Goal: Information Seeking & Learning: Understand process/instructions

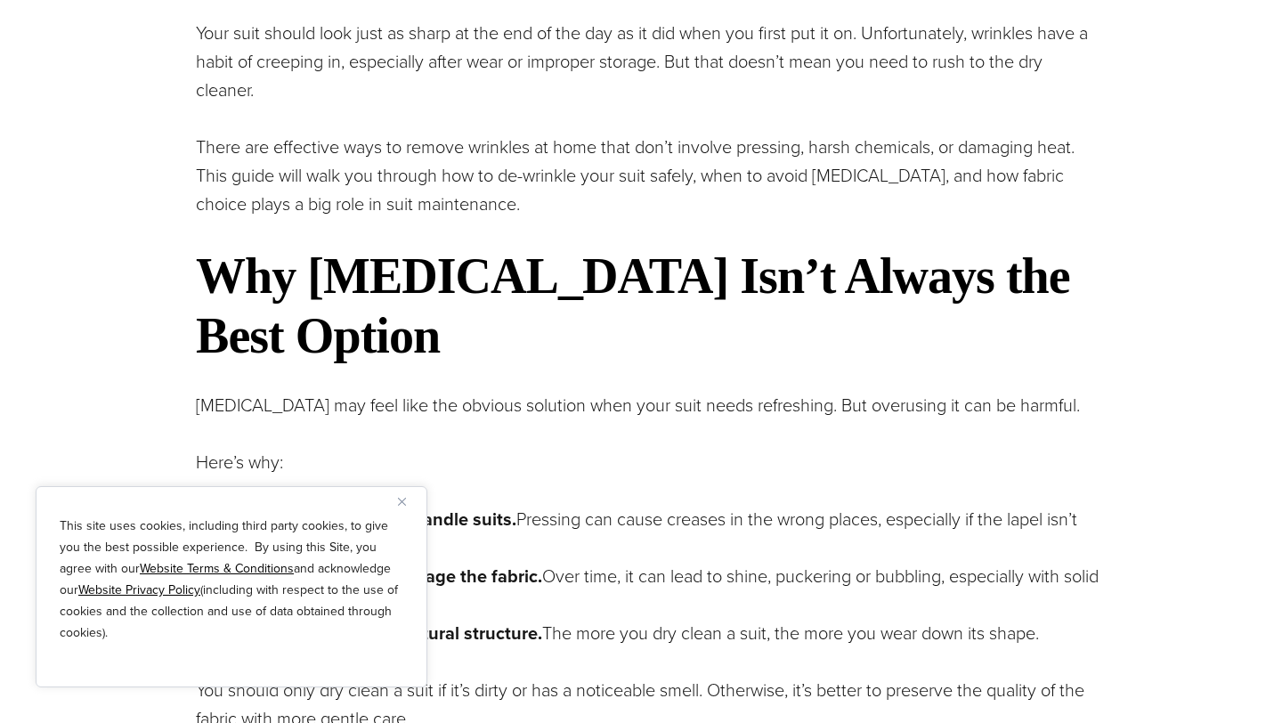
click at [396, 498] on div "This site uses cookies, including third party cookies, to give you the best pos…" at bounding box center [232, 586] width 392 height 201
click at [404, 502] on img "Close" at bounding box center [402, 502] width 8 height 8
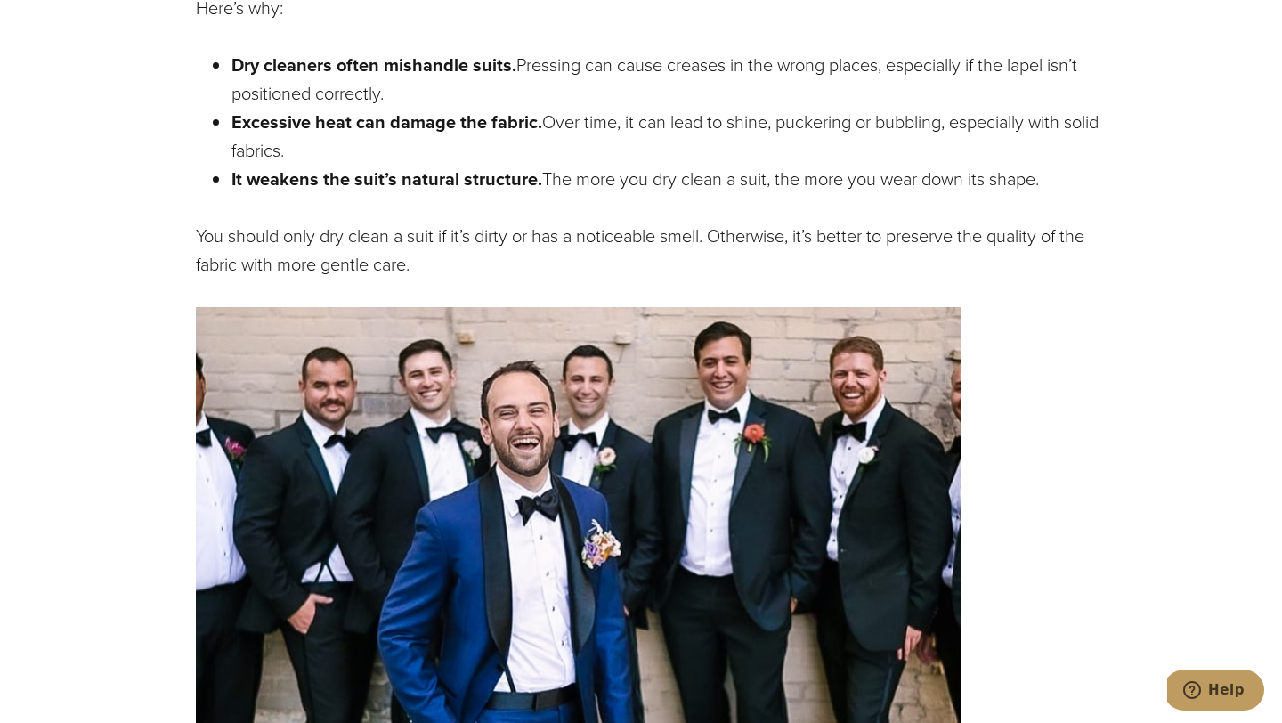
scroll to position [1425, 0]
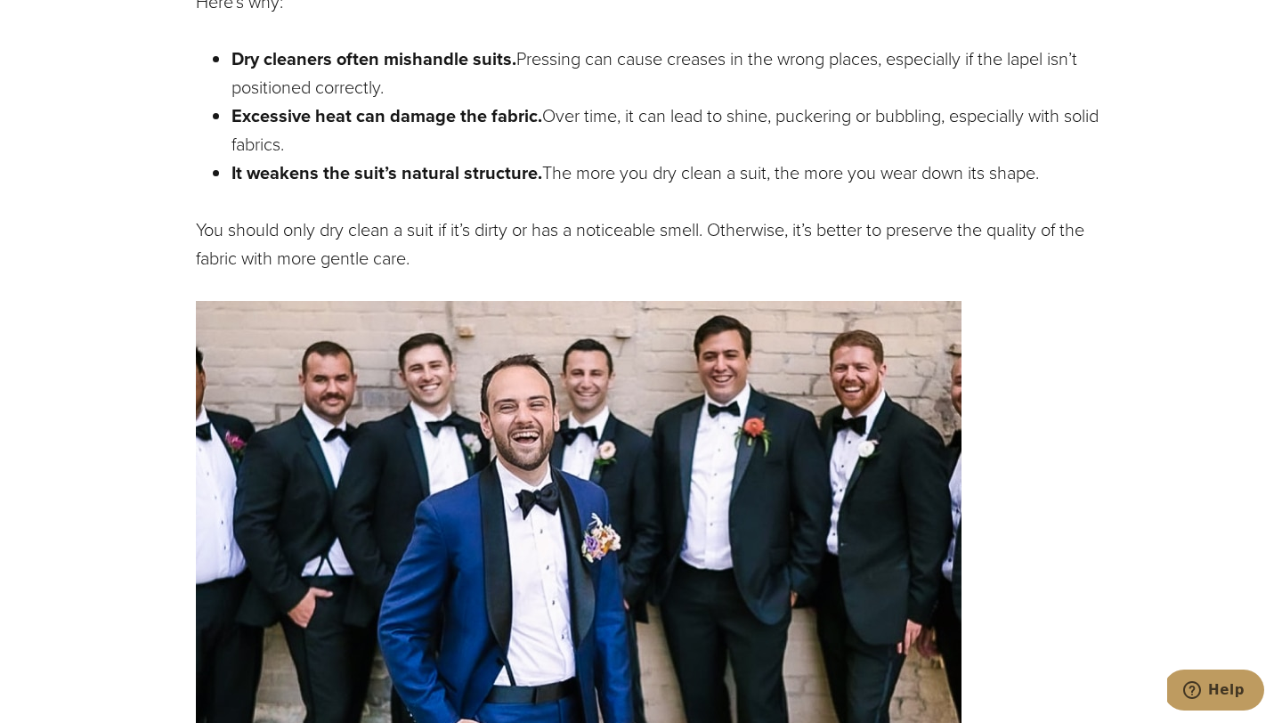
click at [410, 103] on strong "Excessive heat can damage the fabric." at bounding box center [387, 115] width 311 height 27
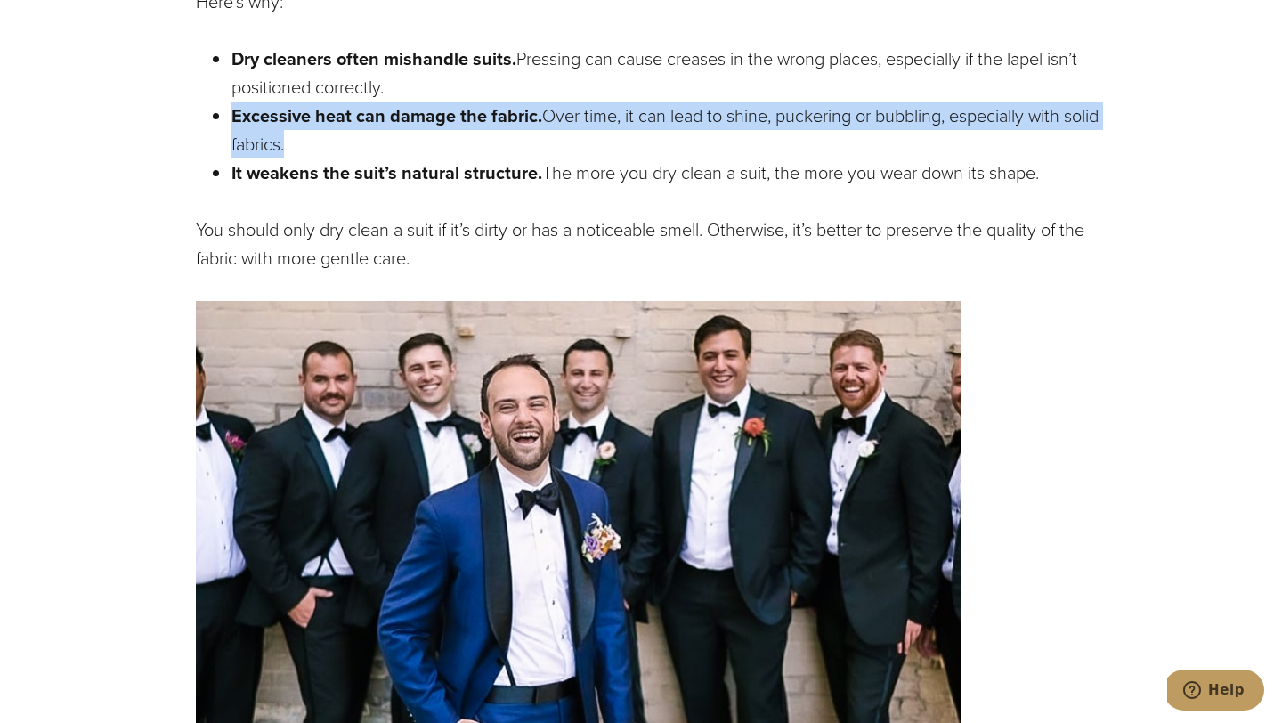
click at [448, 165] on strong "It weakens the suit’s natural structure." at bounding box center [387, 172] width 311 height 27
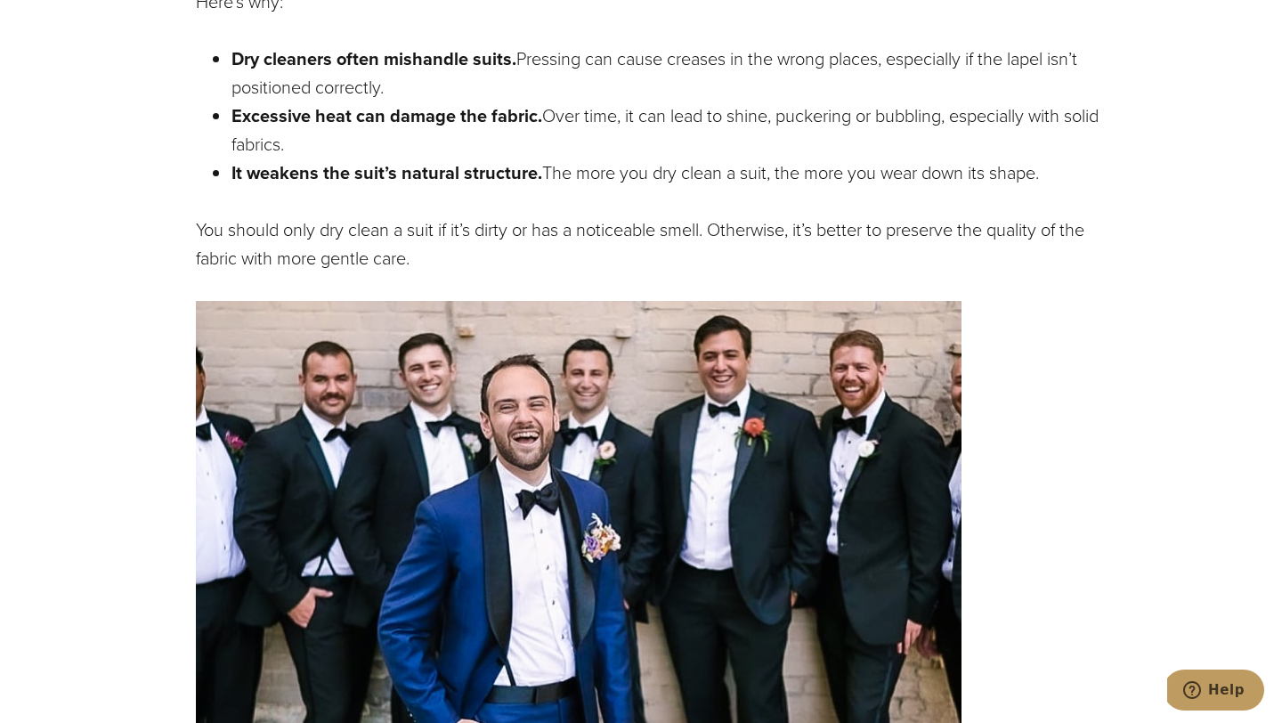
click at [448, 165] on strong "It weakens the suit’s natural structure." at bounding box center [387, 172] width 311 height 27
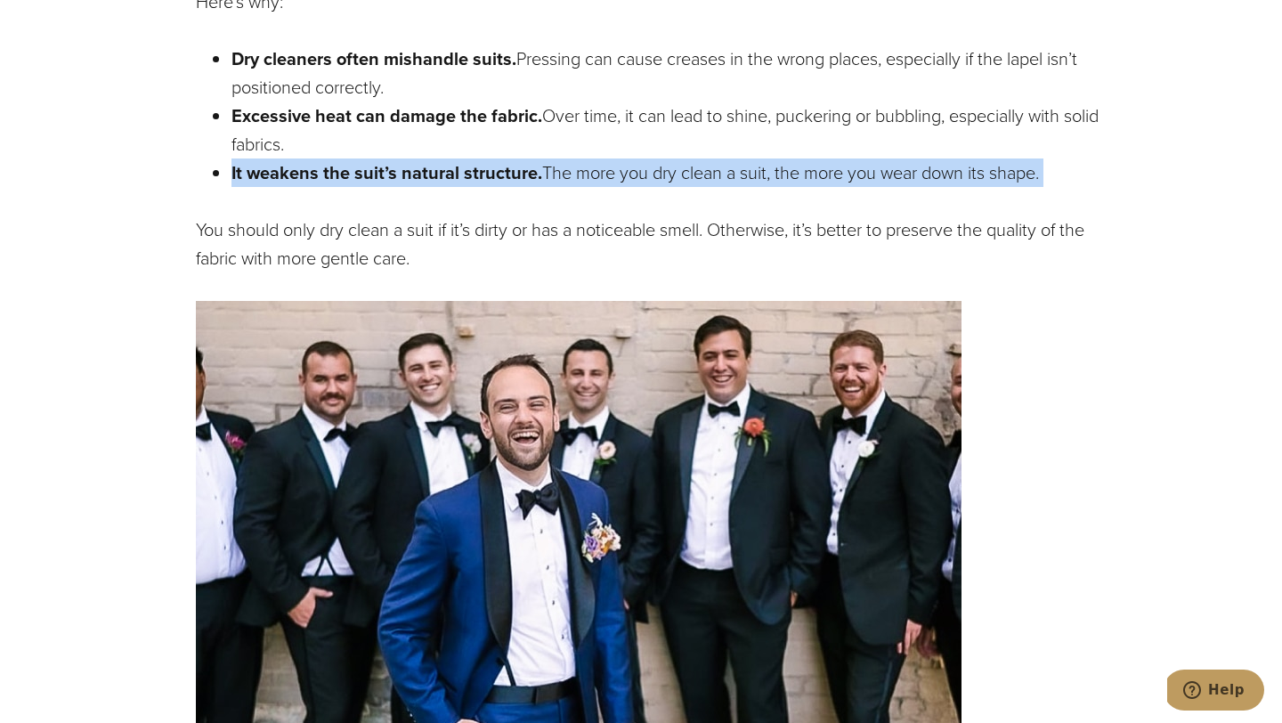
click at [434, 223] on p "You should only dry clean a suit if it’s dirty or has a noticeable smell. Other…" at bounding box center [650, 243] width 908 height 57
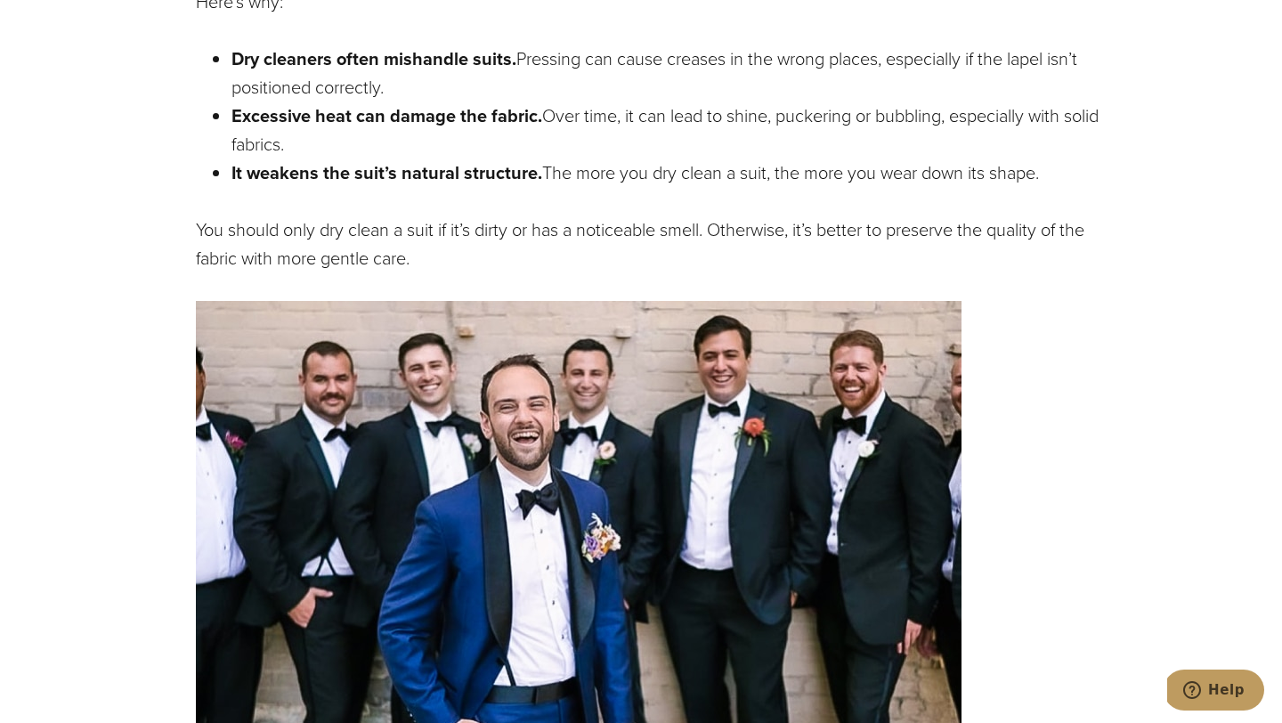
click at [434, 223] on p "You should only dry clean a suit if it’s dirty or has a noticeable smell. Other…" at bounding box center [650, 243] width 908 height 57
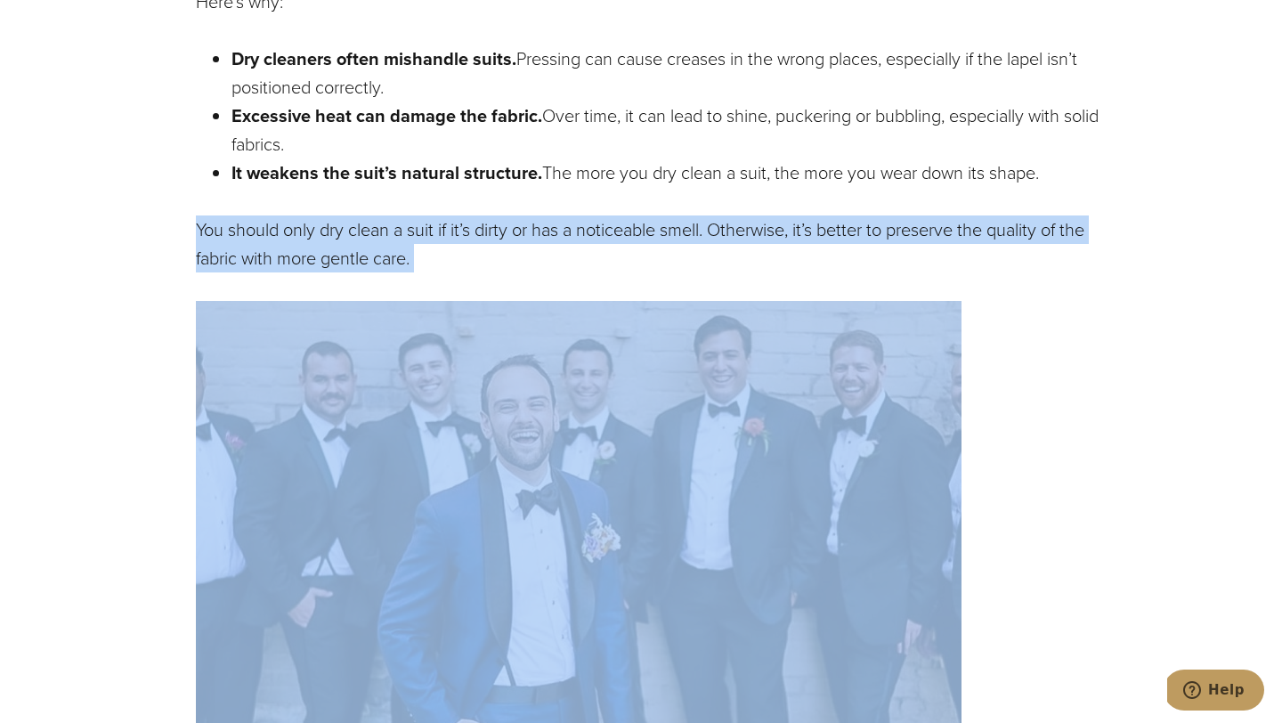
click at [434, 223] on p "You should only dry clean a suit if it’s dirty or has a noticeable smell. Other…" at bounding box center [650, 243] width 908 height 57
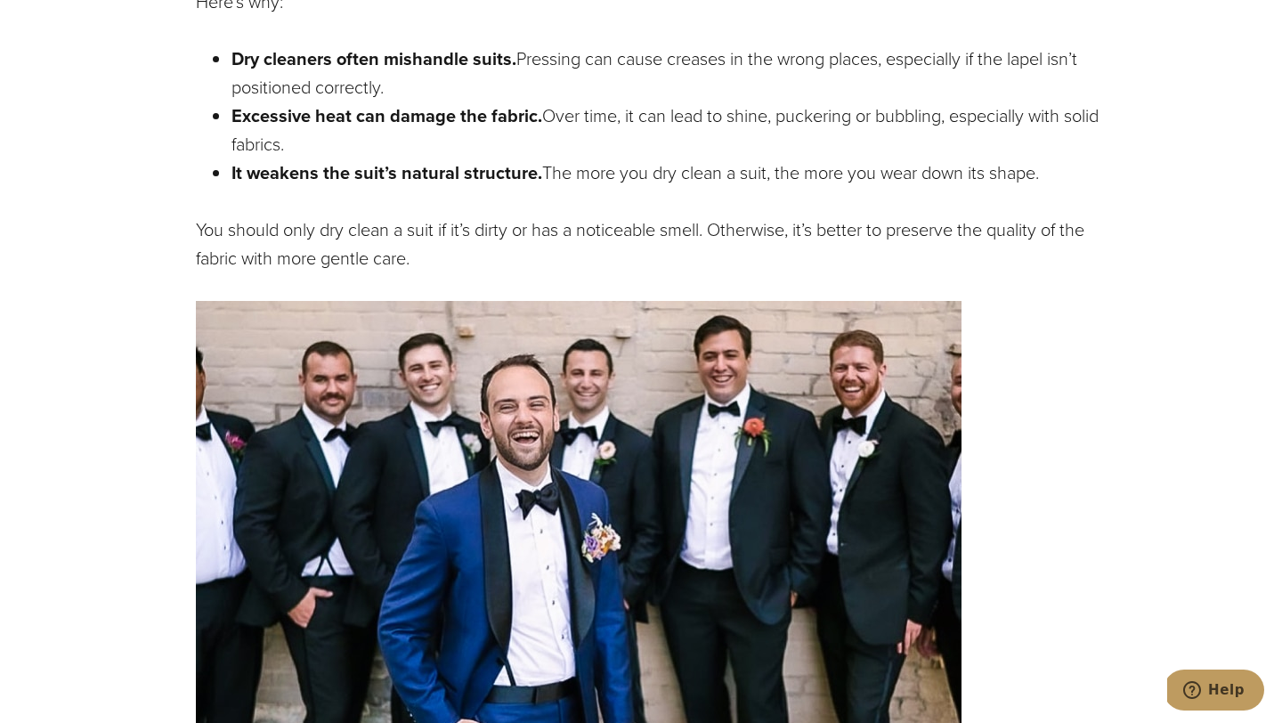
click at [434, 223] on p "You should only dry clean a suit if it’s dirty or has a noticeable smell. Other…" at bounding box center [650, 243] width 908 height 57
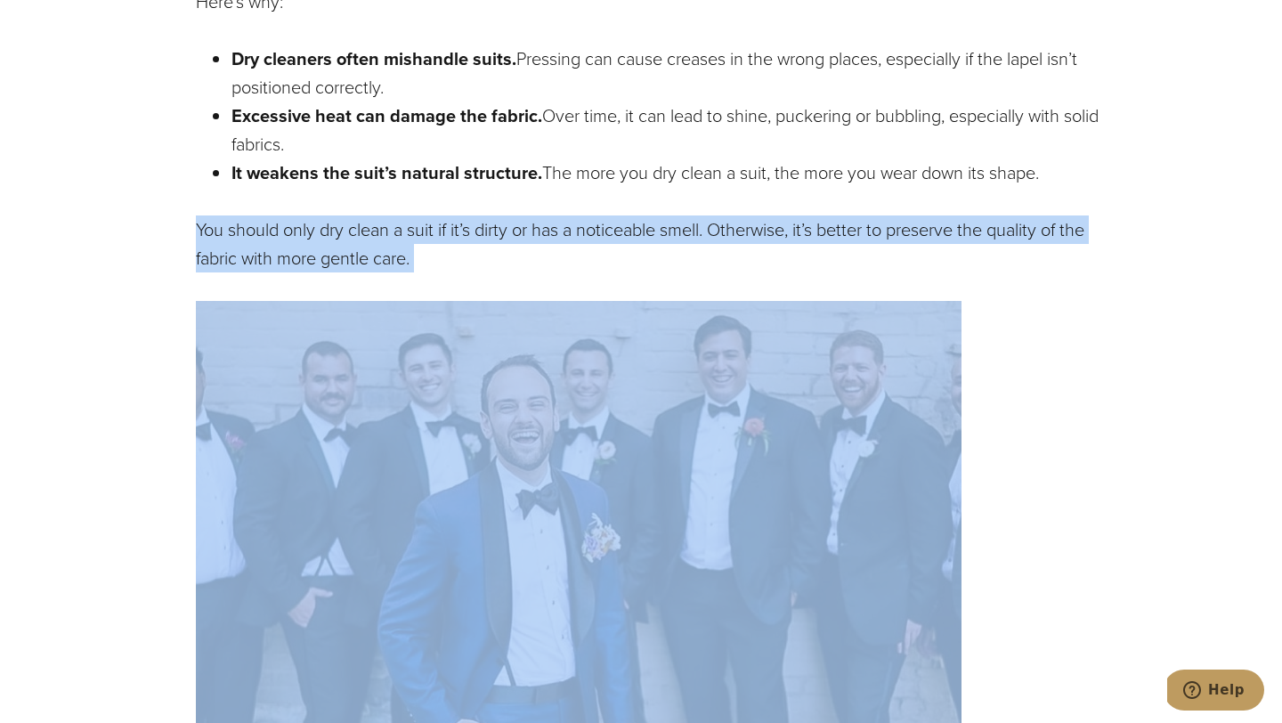
click at [443, 249] on p "You should only dry clean a suit if it’s dirty or has a noticeable smell. Other…" at bounding box center [650, 243] width 908 height 57
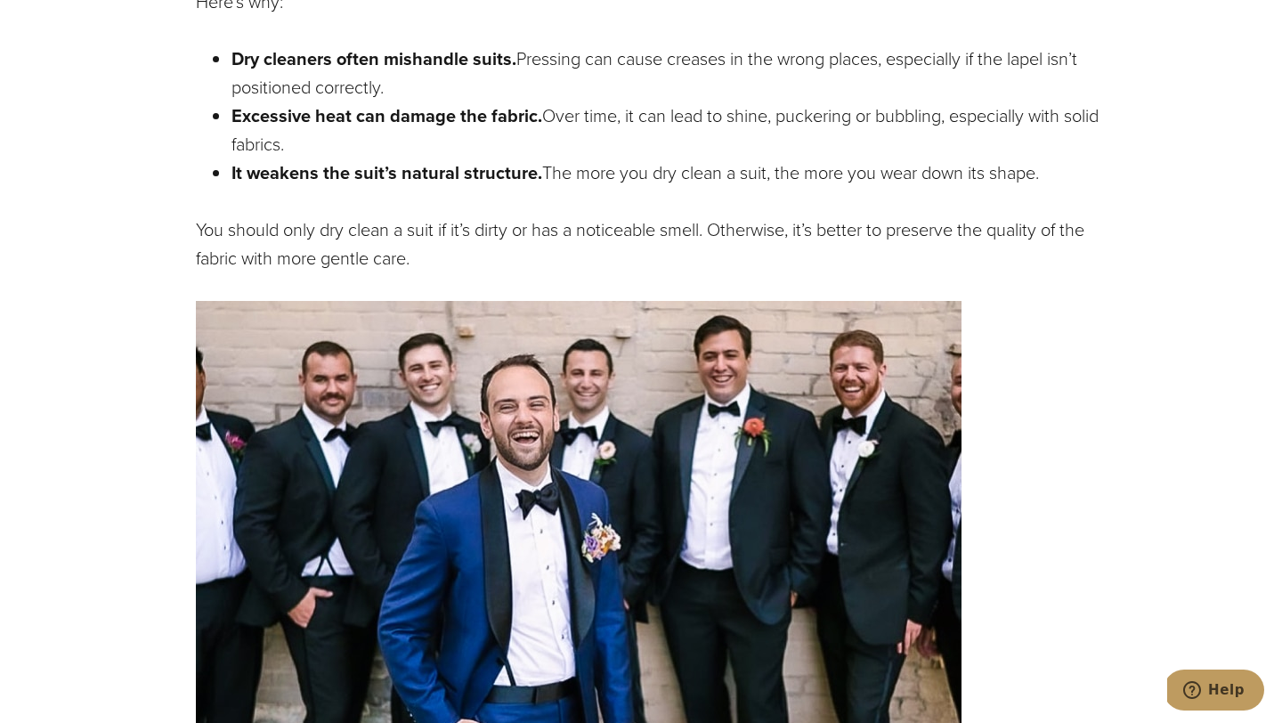
click at [443, 249] on p "You should only dry clean a suit if it’s dirty or has a noticeable smell. Other…" at bounding box center [650, 243] width 908 height 57
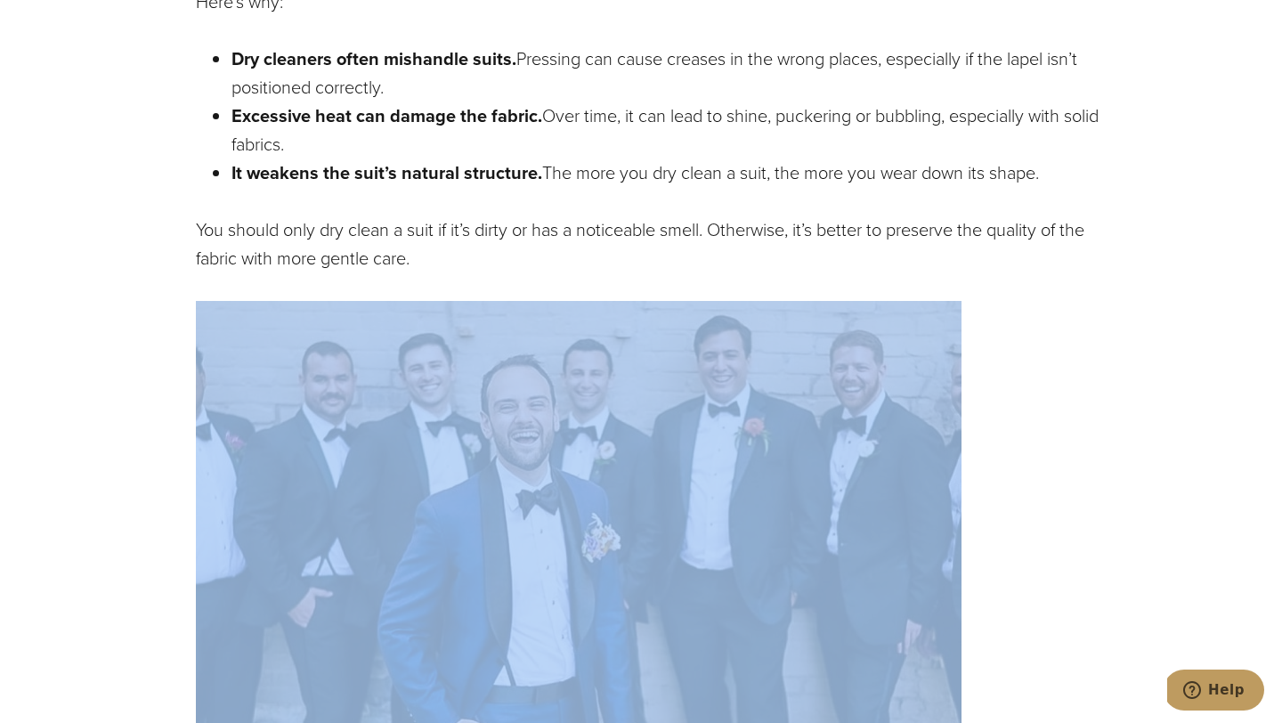
click at [443, 249] on p "You should only dry clean a suit if it’s dirty or has a noticeable smell. Other…" at bounding box center [650, 243] width 908 height 57
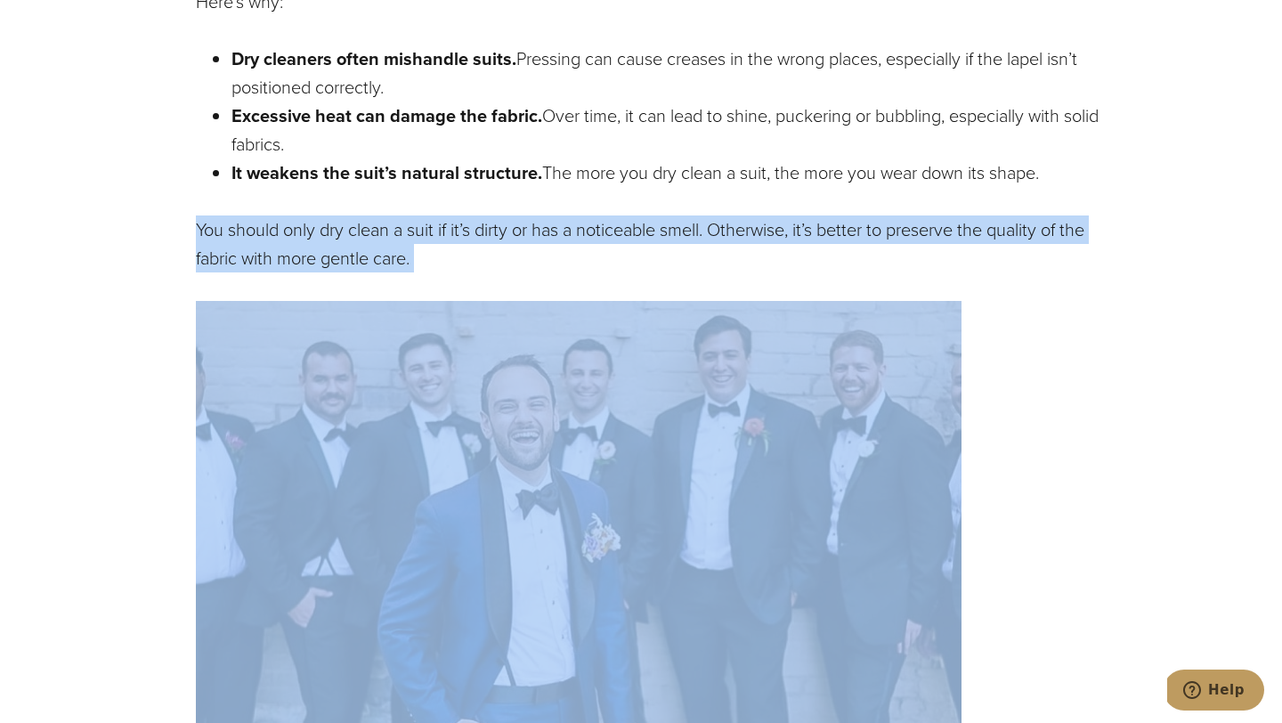
click at [443, 249] on p "You should only dry clean a suit if it’s dirty or has a noticeable smell. Other…" at bounding box center [650, 243] width 908 height 57
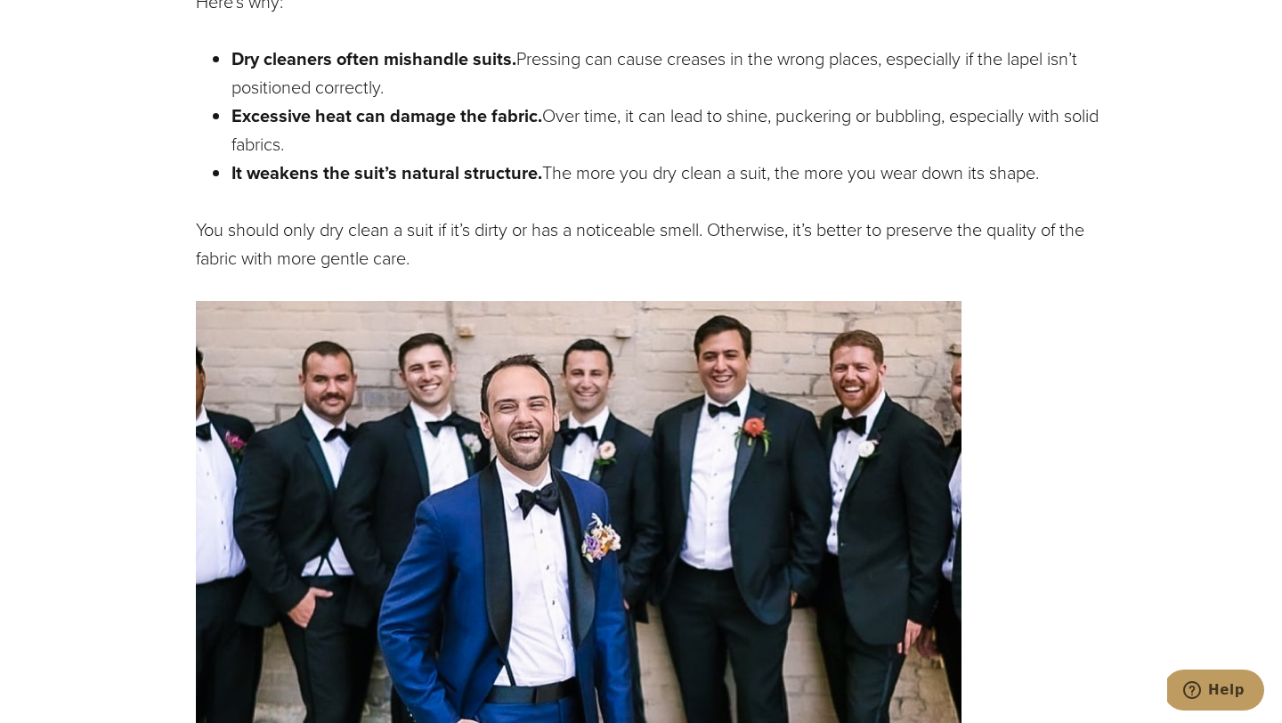
click at [443, 249] on p "You should only dry clean a suit if it’s dirty or has a noticeable smell. Other…" at bounding box center [650, 243] width 908 height 57
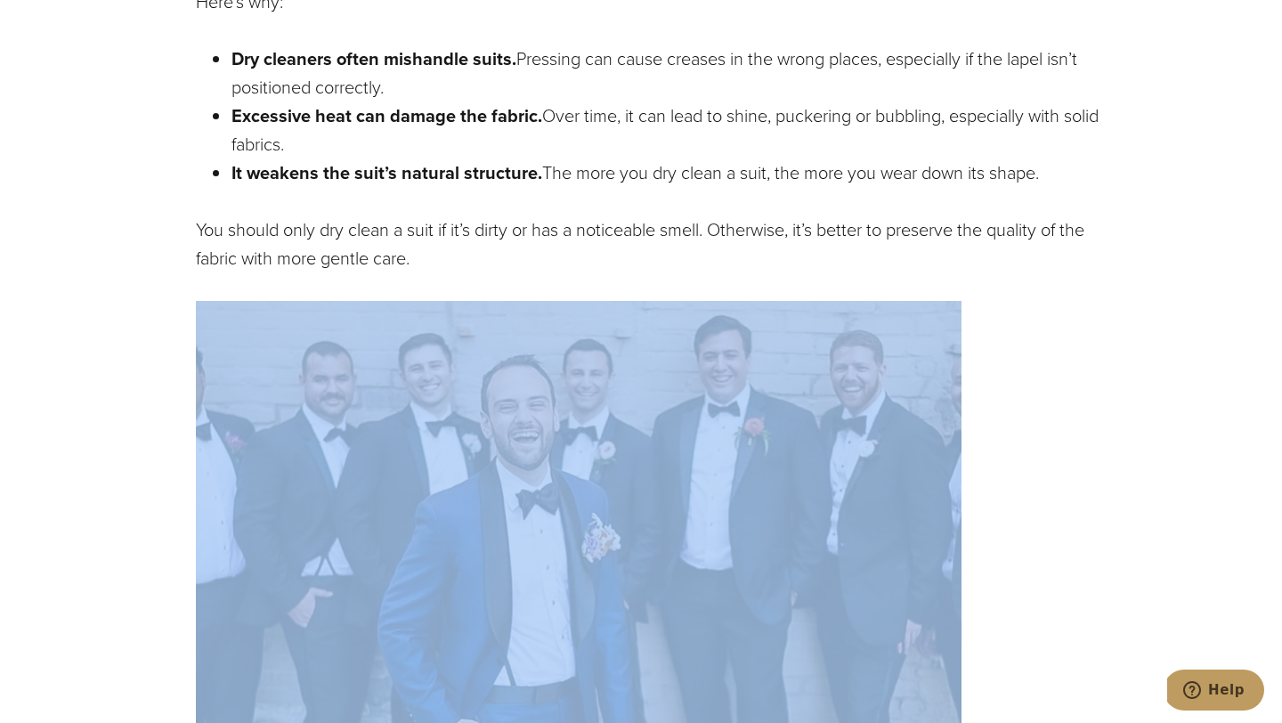
click at [443, 249] on p "You should only dry clean a suit if it’s dirty or has a noticeable smell. Other…" at bounding box center [650, 243] width 908 height 57
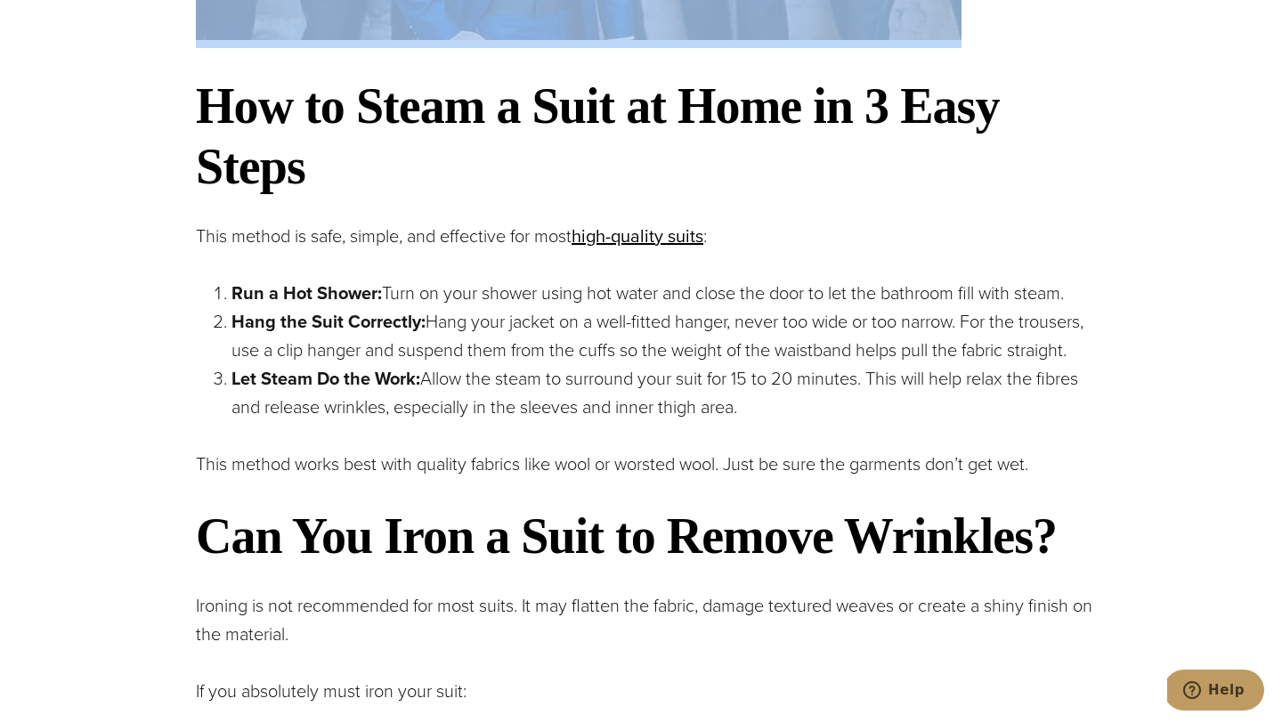
scroll to position [2110, 0]
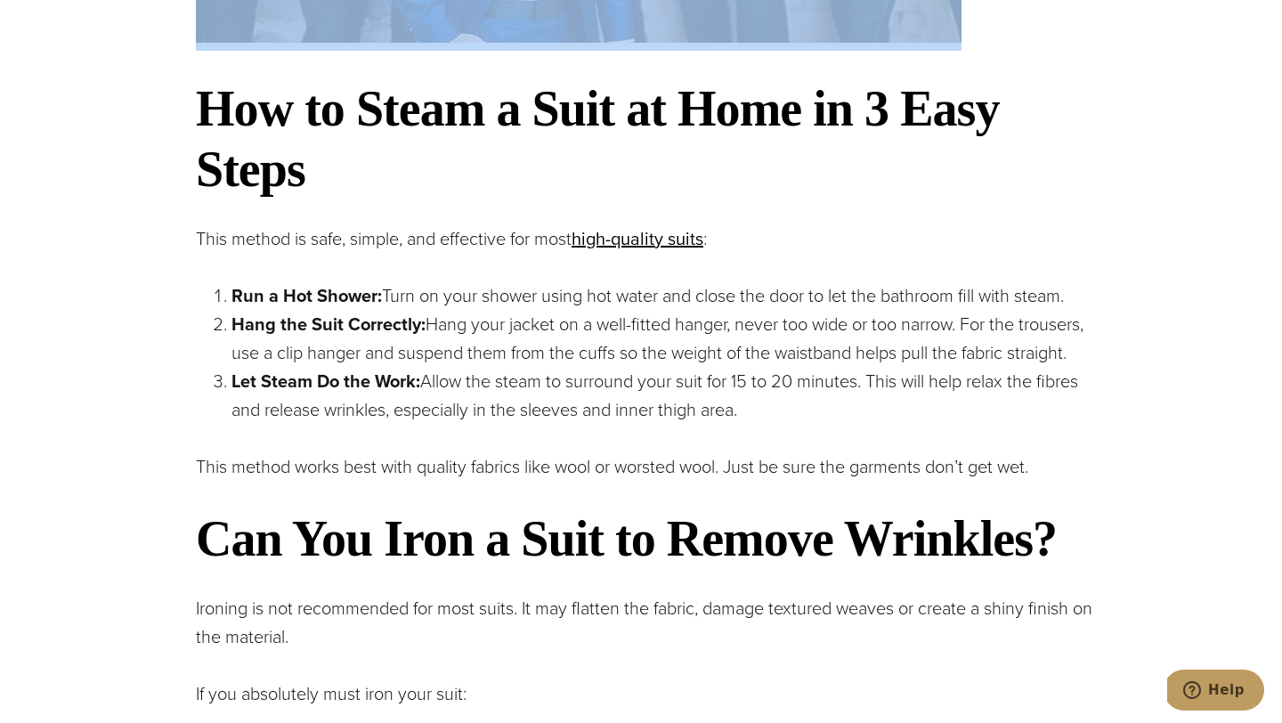
click at [526, 292] on p "Run a Hot Shower: Turn on your shower using hot water and close the door to let…" at bounding box center [668, 295] width 873 height 28
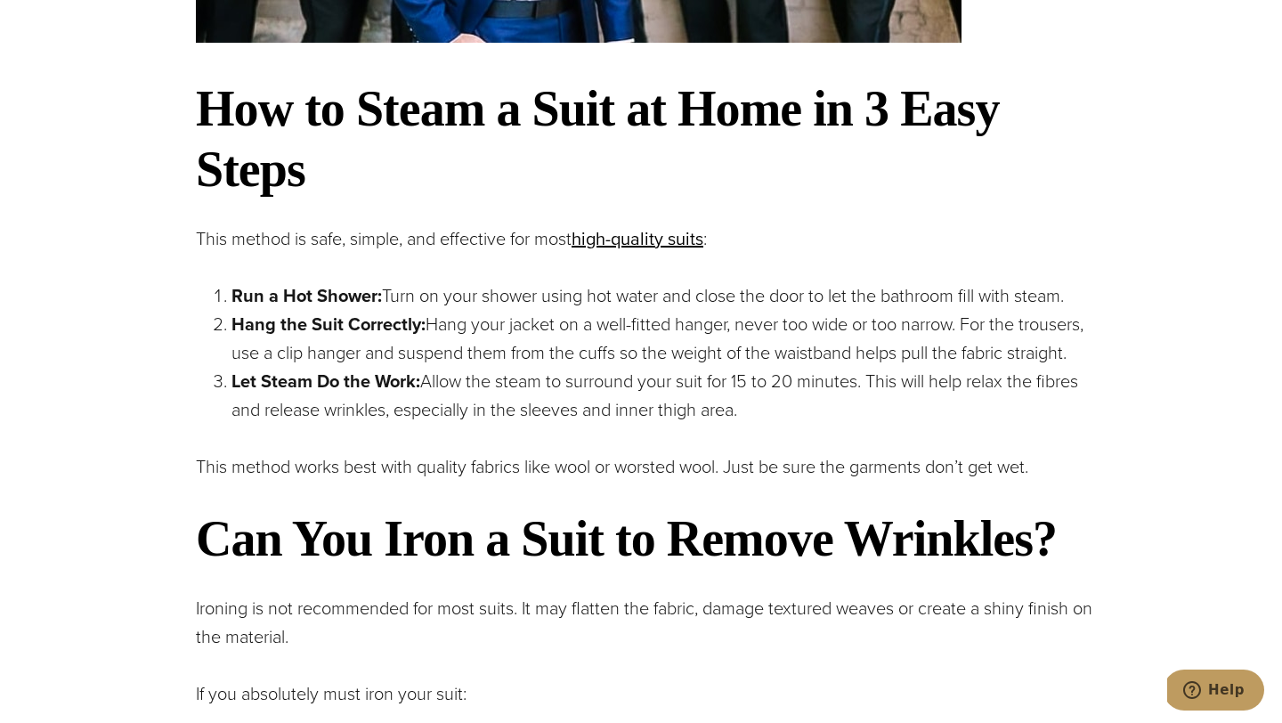
click at [526, 292] on p "Run a Hot Shower: Turn on your shower using hot water and close the door to let…" at bounding box center [668, 295] width 873 height 28
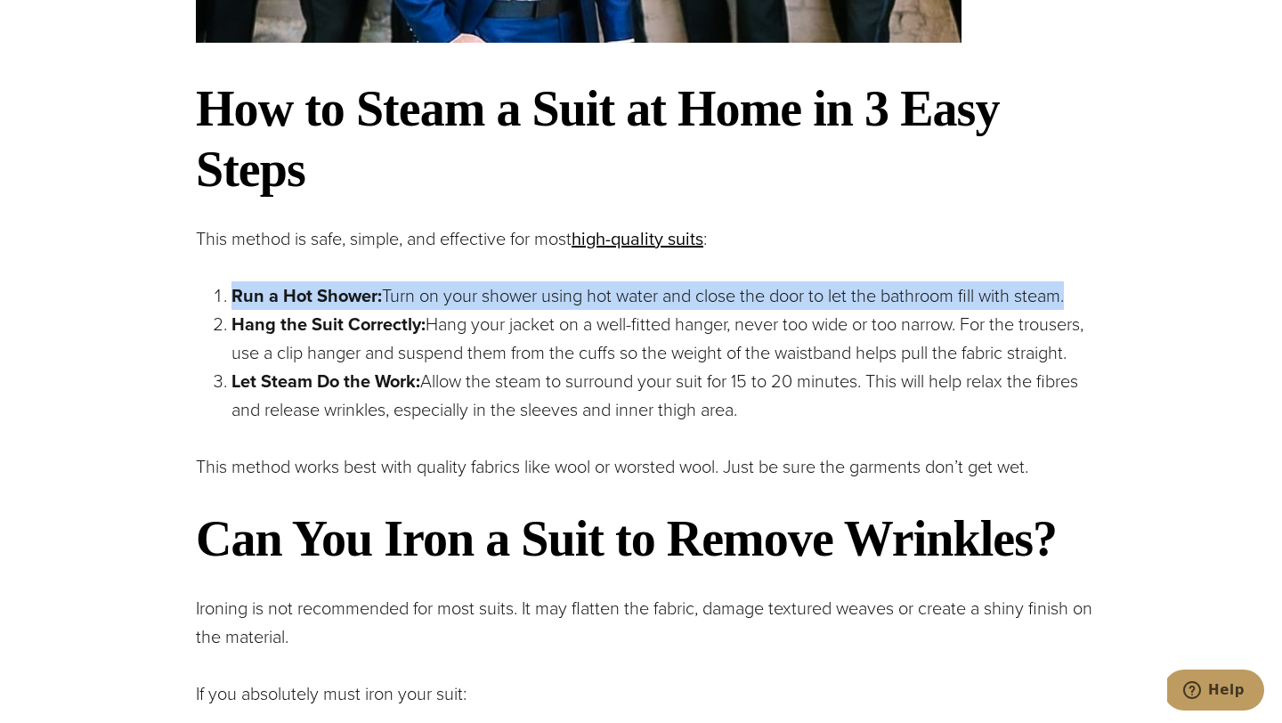
click at [540, 358] on p "Hang the Suit Correctly: Hang your jacket on a well-fitted hanger, never too wi…" at bounding box center [668, 338] width 873 height 57
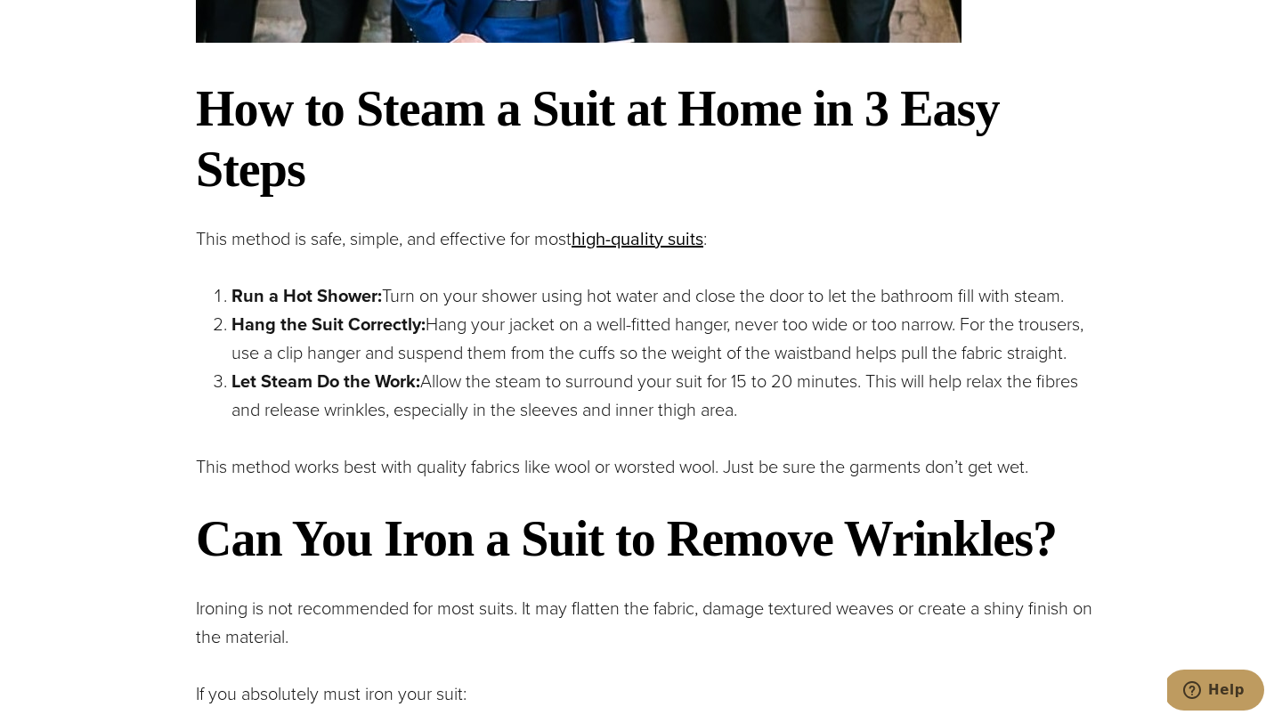
click at [540, 358] on p "Hang the Suit Correctly: Hang your jacket on a well-fitted hanger, never too wi…" at bounding box center [668, 338] width 873 height 57
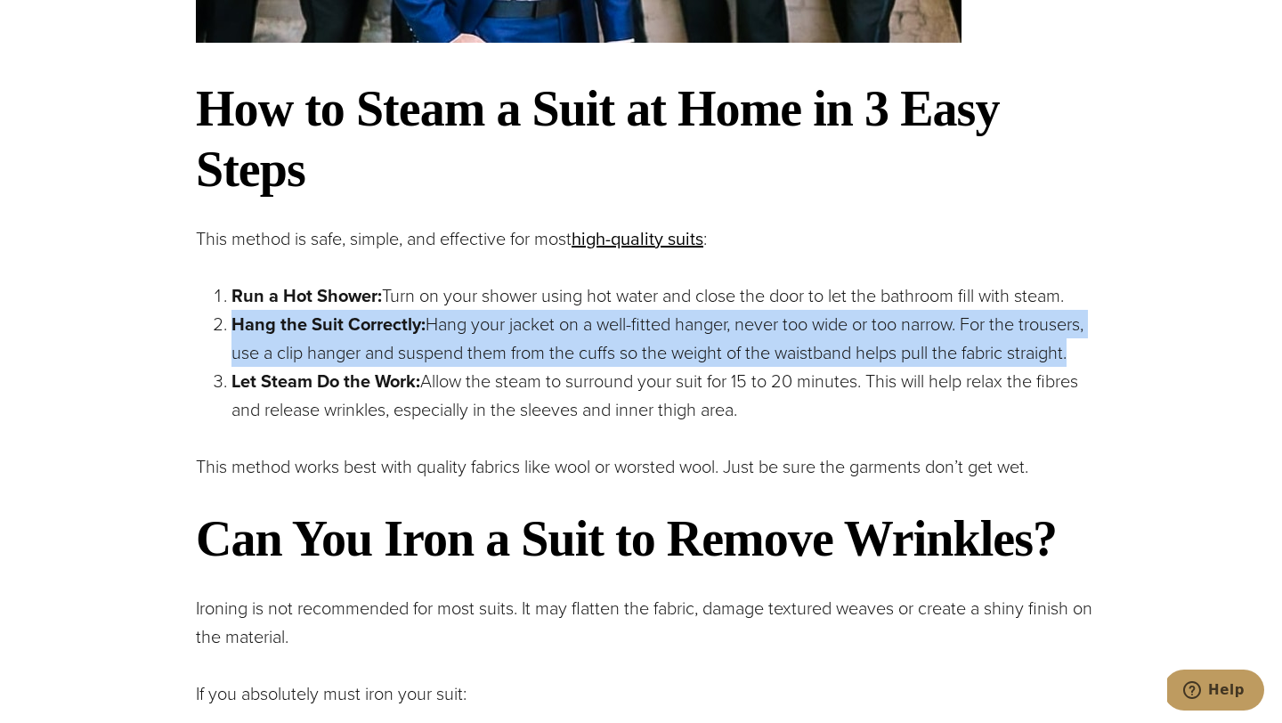
click at [563, 329] on p "Hang the Suit Correctly: Hang your jacket on a well-fitted hanger, never too wi…" at bounding box center [668, 338] width 873 height 57
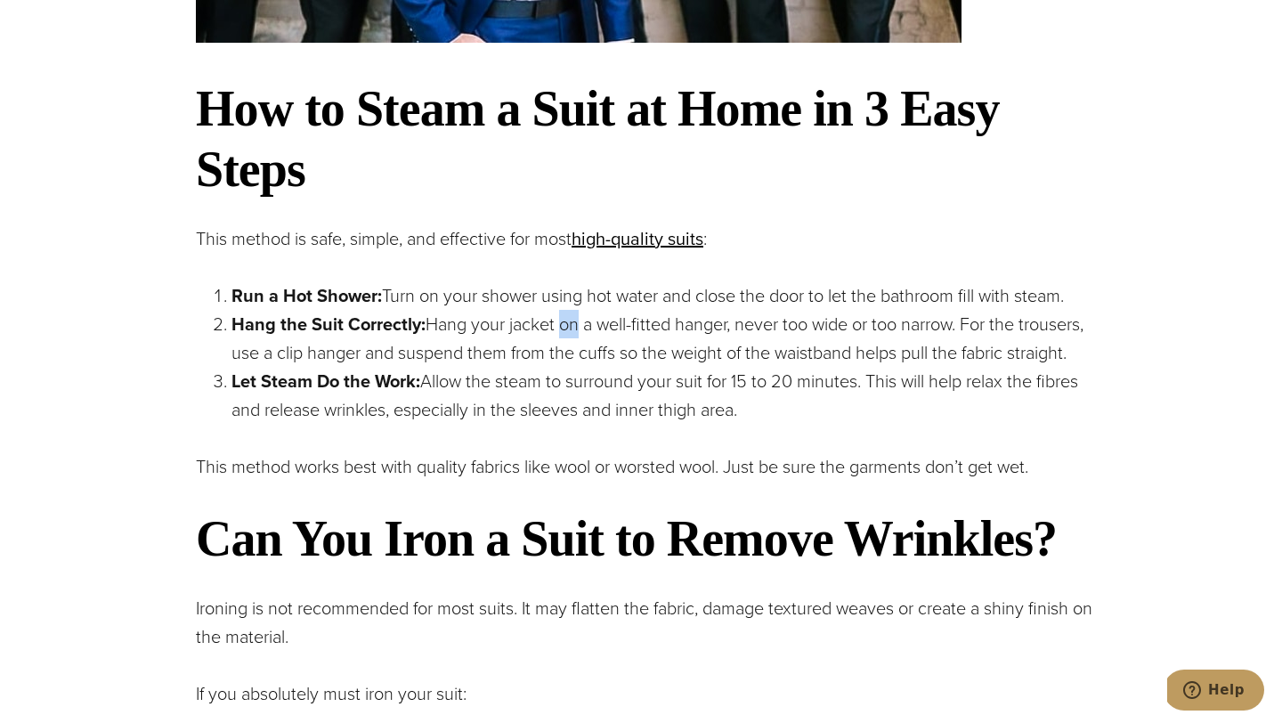
click at [563, 329] on p "Hang the Suit Correctly: Hang your jacket on a well-fitted hanger, never too wi…" at bounding box center [668, 338] width 873 height 57
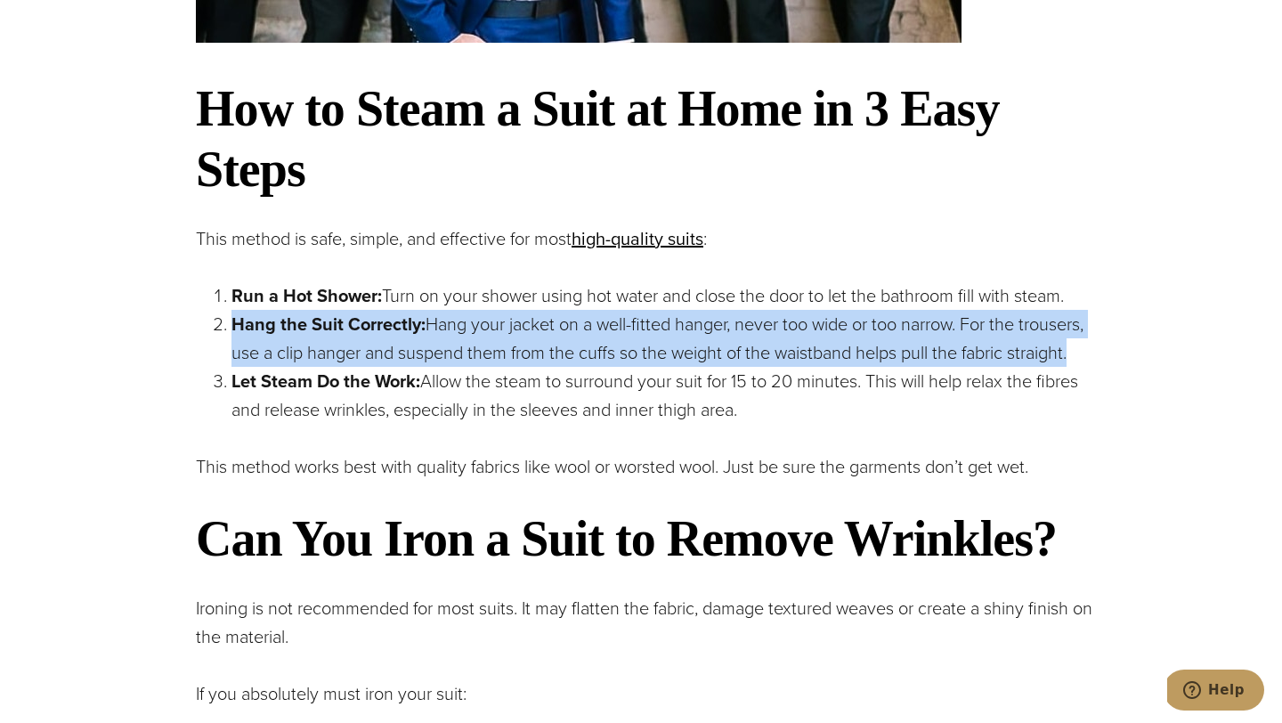
click at [563, 329] on p "Hang the Suit Correctly: Hang your jacket on a well-fitted hanger, never too wi…" at bounding box center [668, 338] width 873 height 57
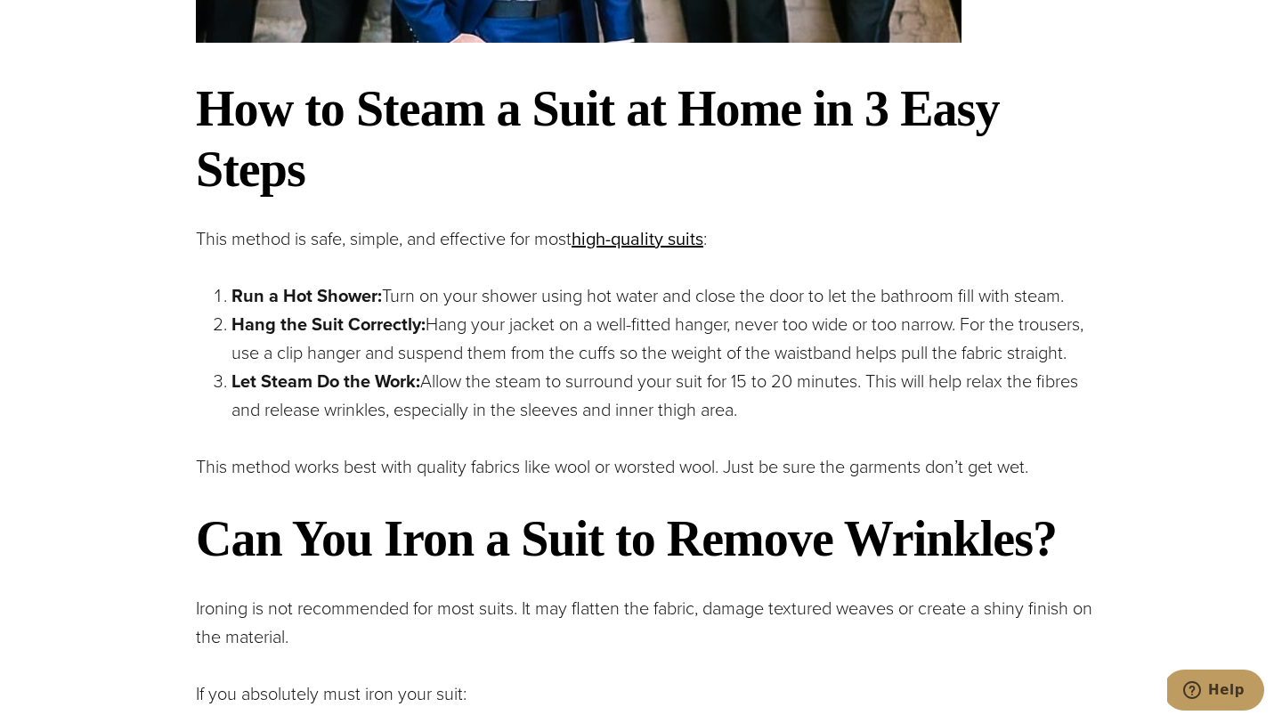
click at [563, 329] on p "Hang the Suit Correctly: Hang your jacket on a well-fitted hanger, never too wi…" at bounding box center [668, 338] width 873 height 57
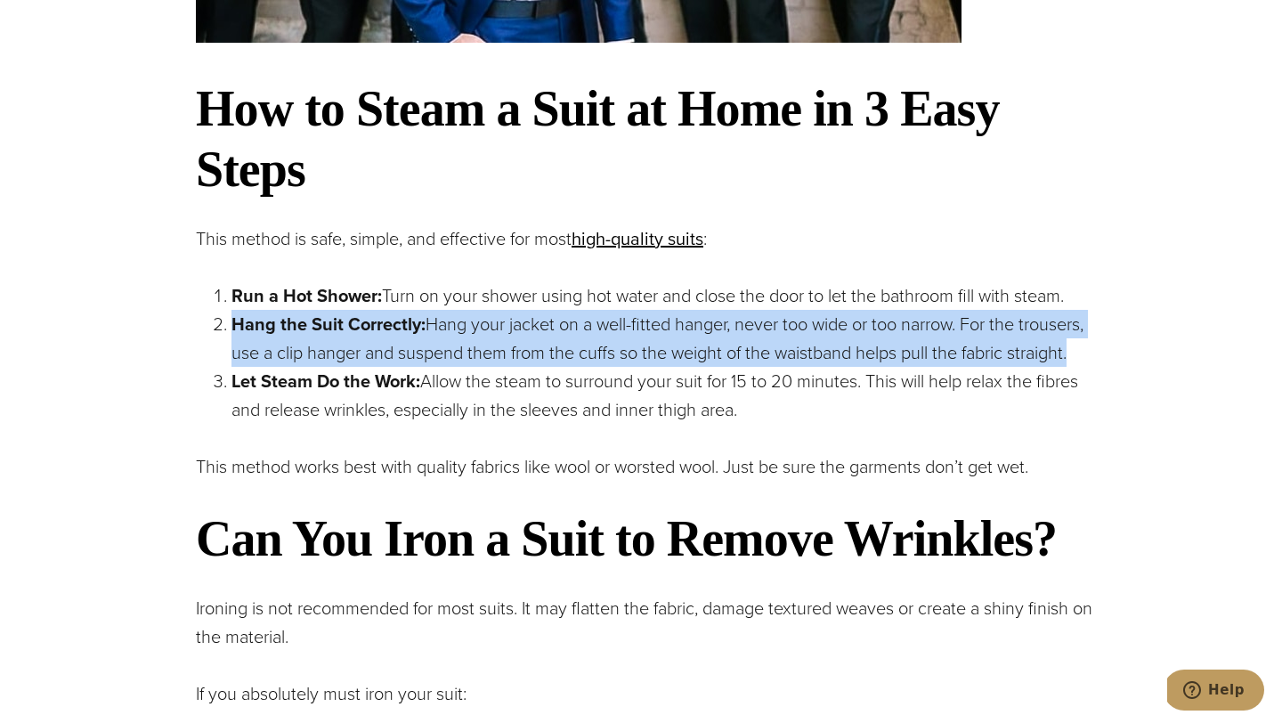
click at [563, 329] on p "Hang the Suit Correctly: Hang your jacket on a well-fitted hanger, never too wi…" at bounding box center [668, 338] width 873 height 57
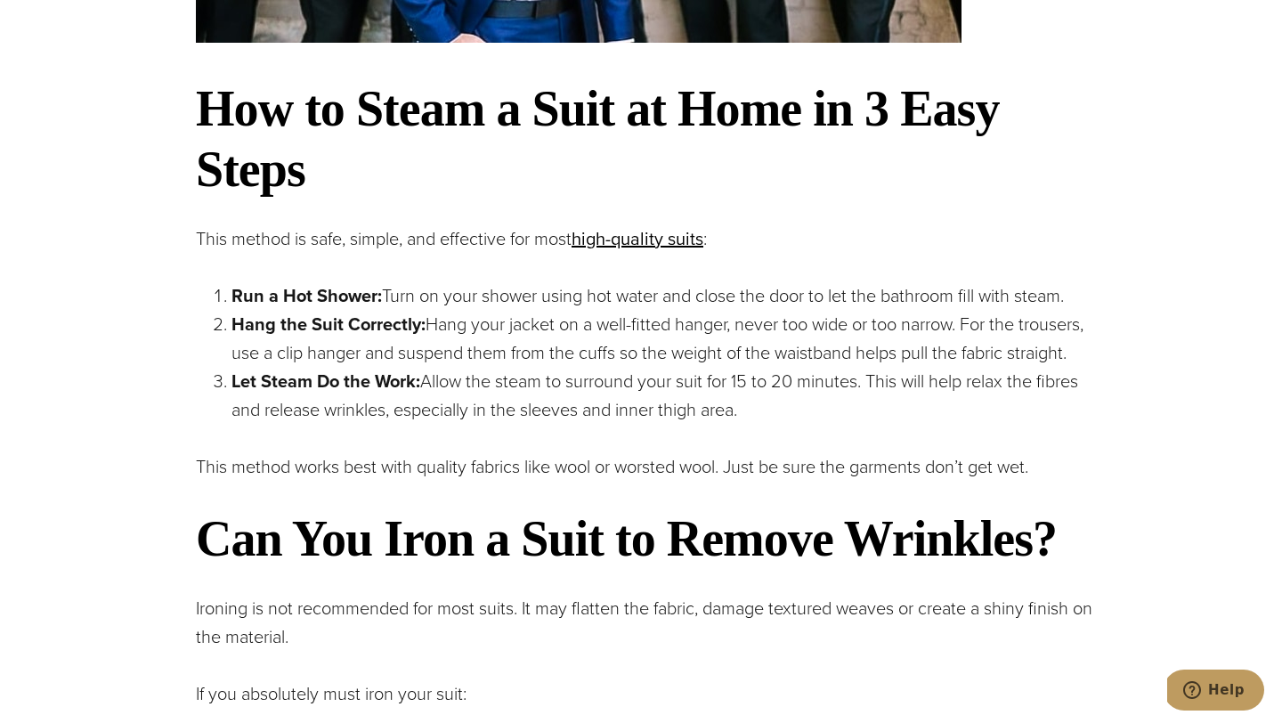
click at [563, 329] on p "Hang the Suit Correctly: Hang your jacket on a well-fitted hanger, never too wi…" at bounding box center [668, 338] width 873 height 57
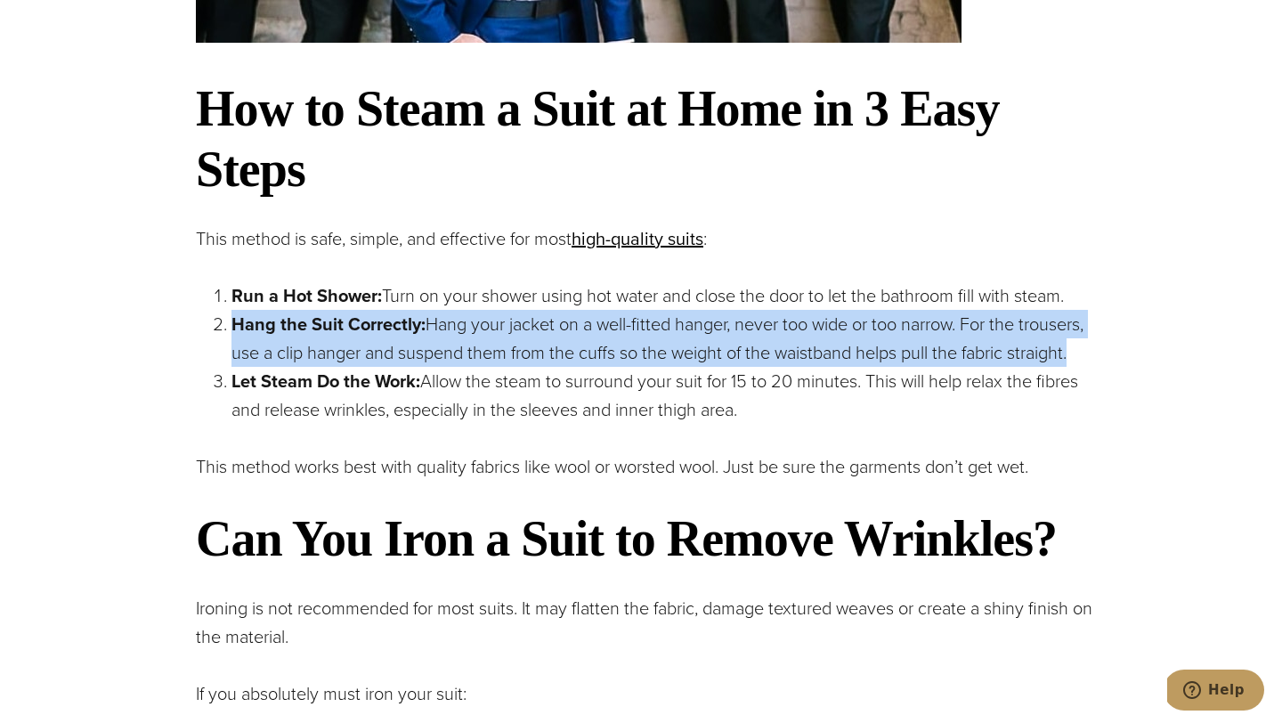
click at [567, 382] on p "Let Steam Do the Work: Allow the steam to surround your suit for 15 to 20 minut…" at bounding box center [668, 395] width 873 height 57
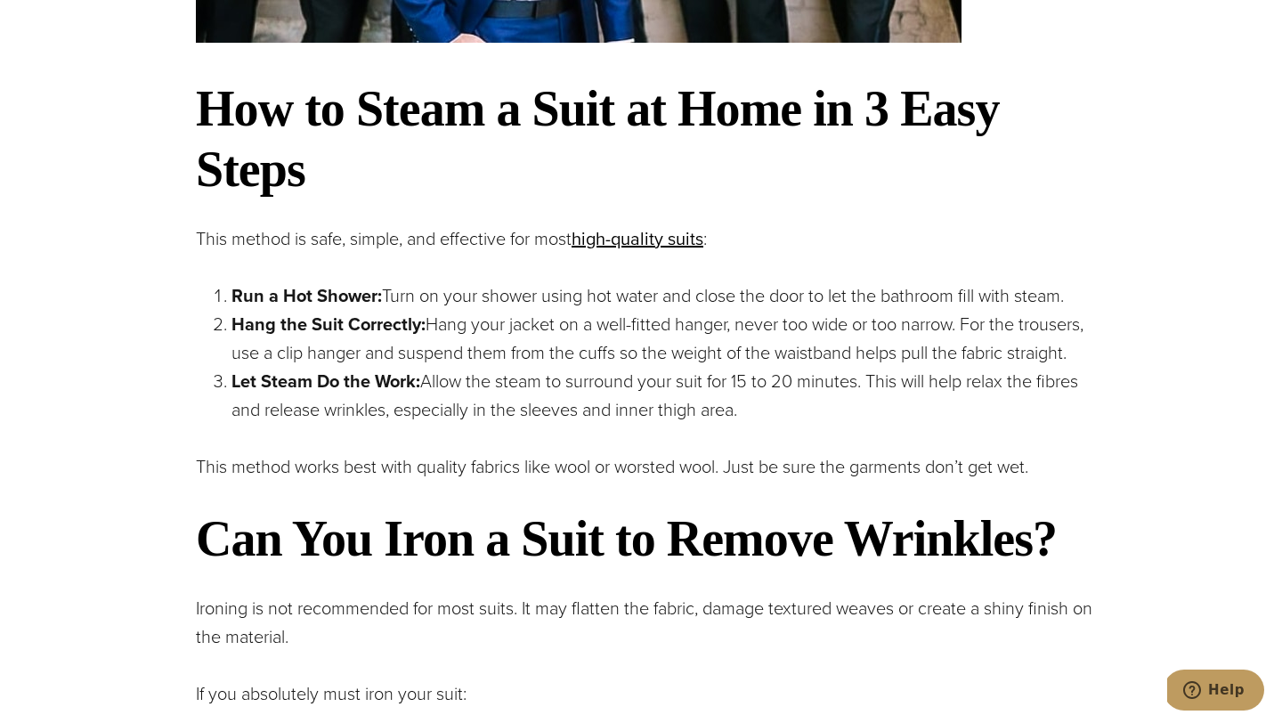
click at [567, 382] on p "Let Steam Do the Work: Allow the steam to surround your suit for 15 to 20 minut…" at bounding box center [668, 395] width 873 height 57
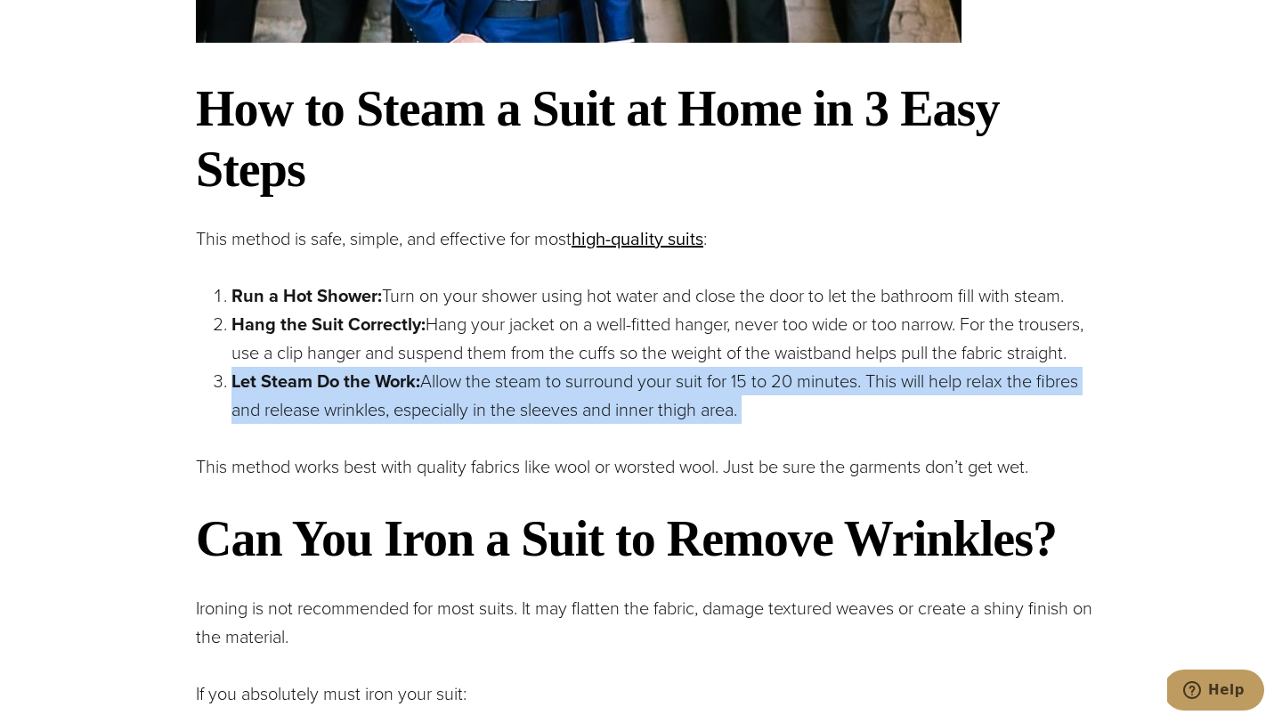
click at [567, 382] on p "Let Steam Do the Work: Allow the steam to surround your suit for 15 to 20 minut…" at bounding box center [668, 395] width 873 height 57
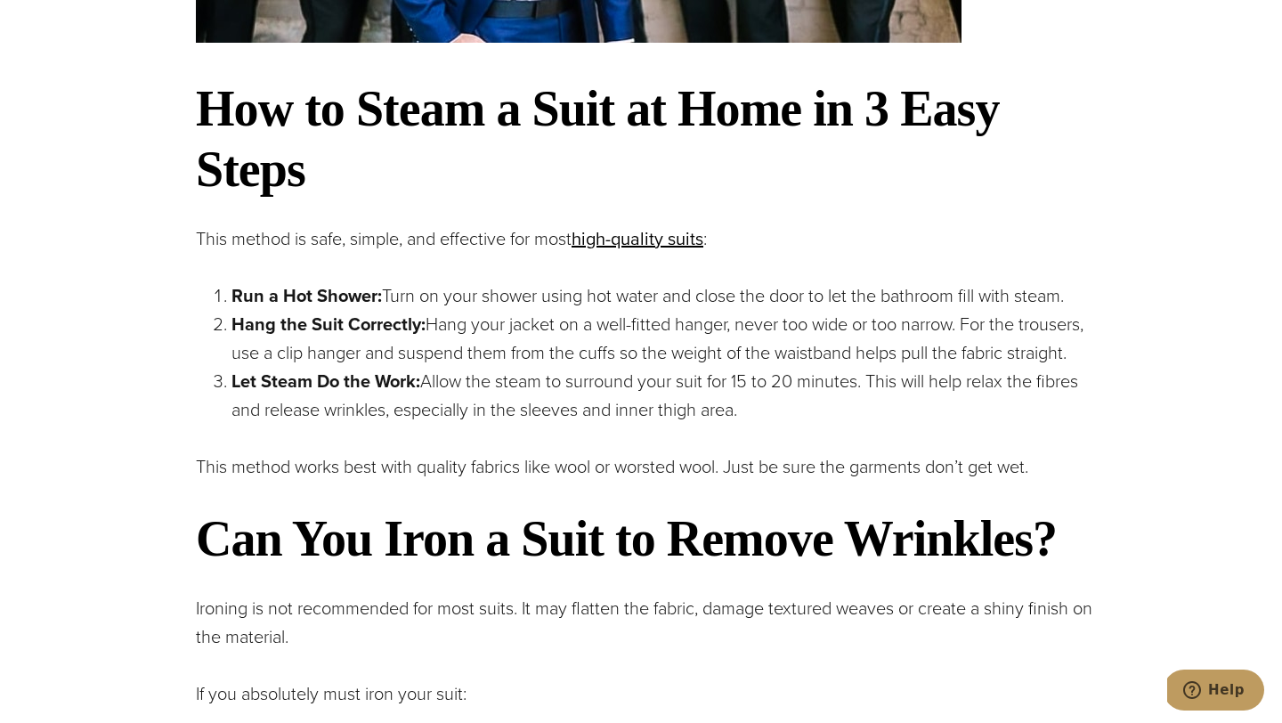
click at [567, 382] on p "Let Steam Do the Work: Allow the steam to surround your suit for 15 to 20 minut…" at bounding box center [668, 395] width 873 height 57
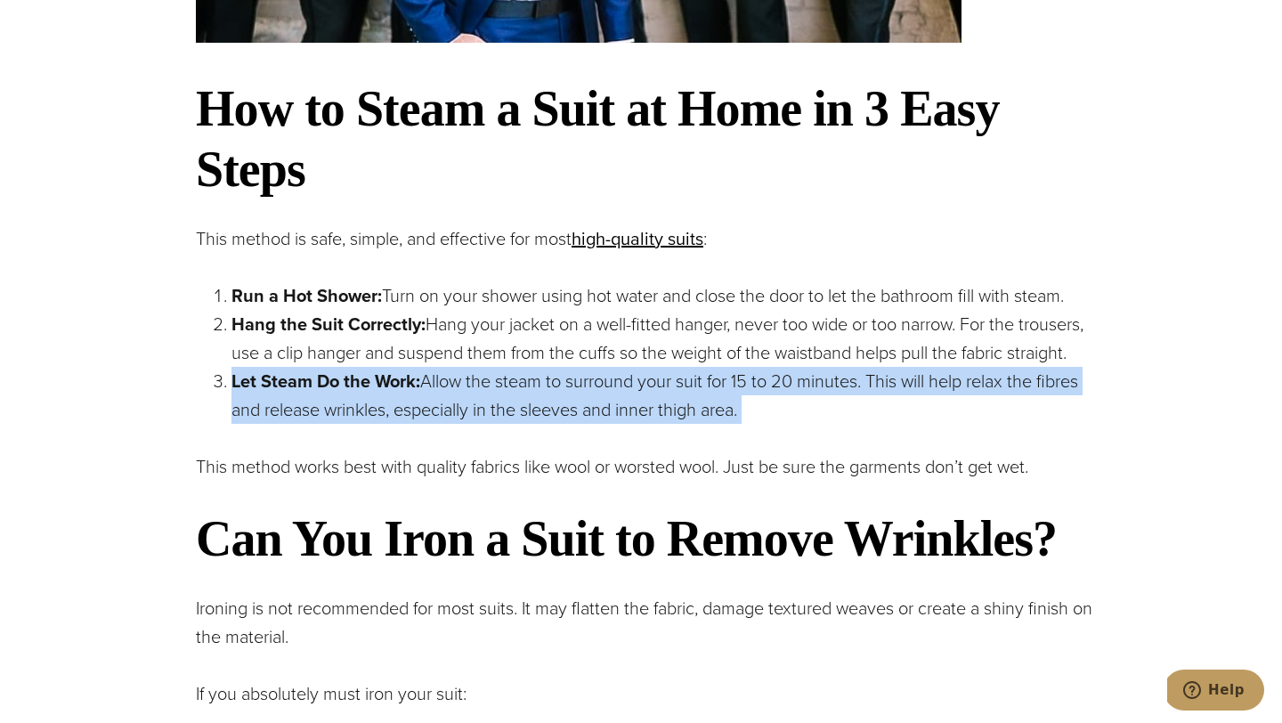
click at [567, 382] on p "Let Steam Do the Work: Allow the steam to surround your suit for 15 to 20 minut…" at bounding box center [668, 395] width 873 height 57
